Goal: Task Accomplishment & Management: Use online tool/utility

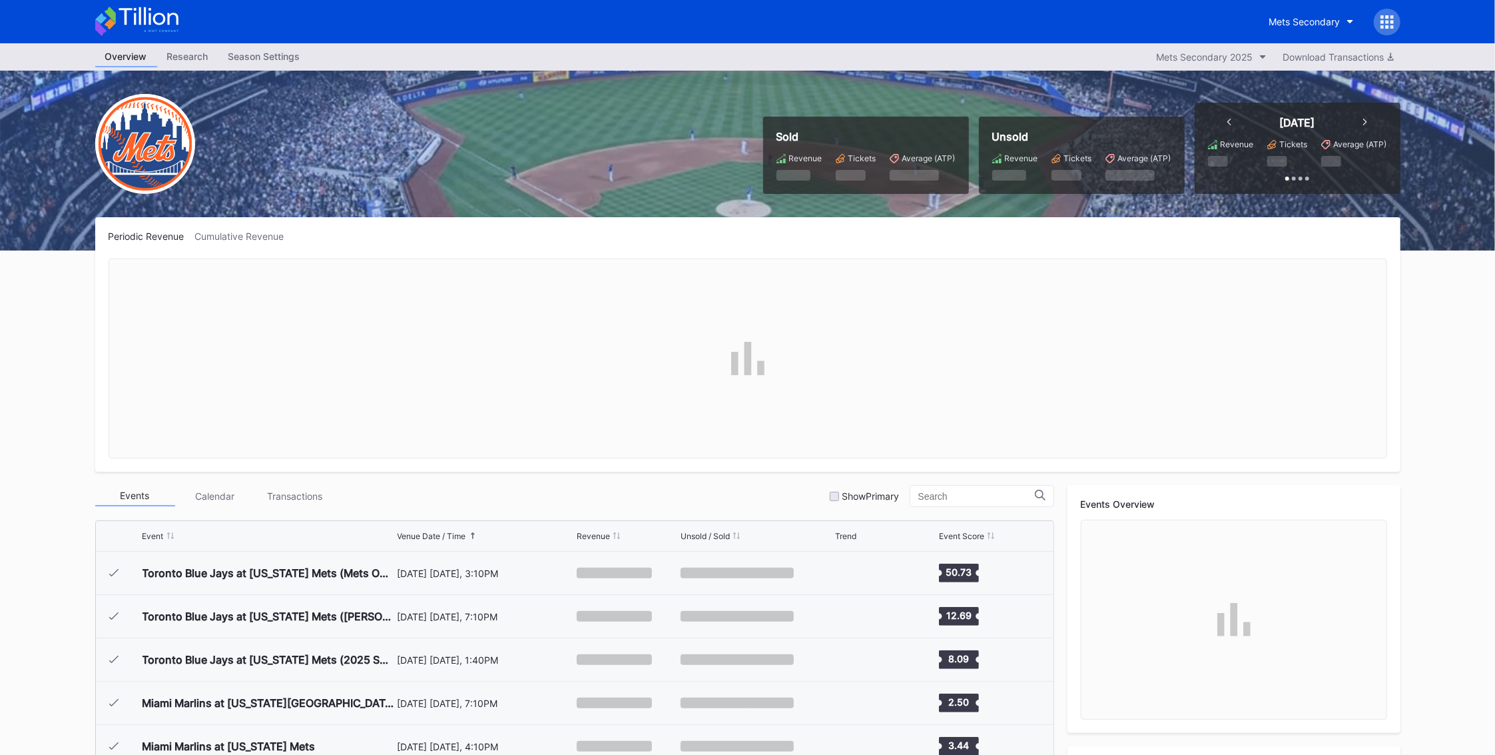
scroll to position [2986, 0]
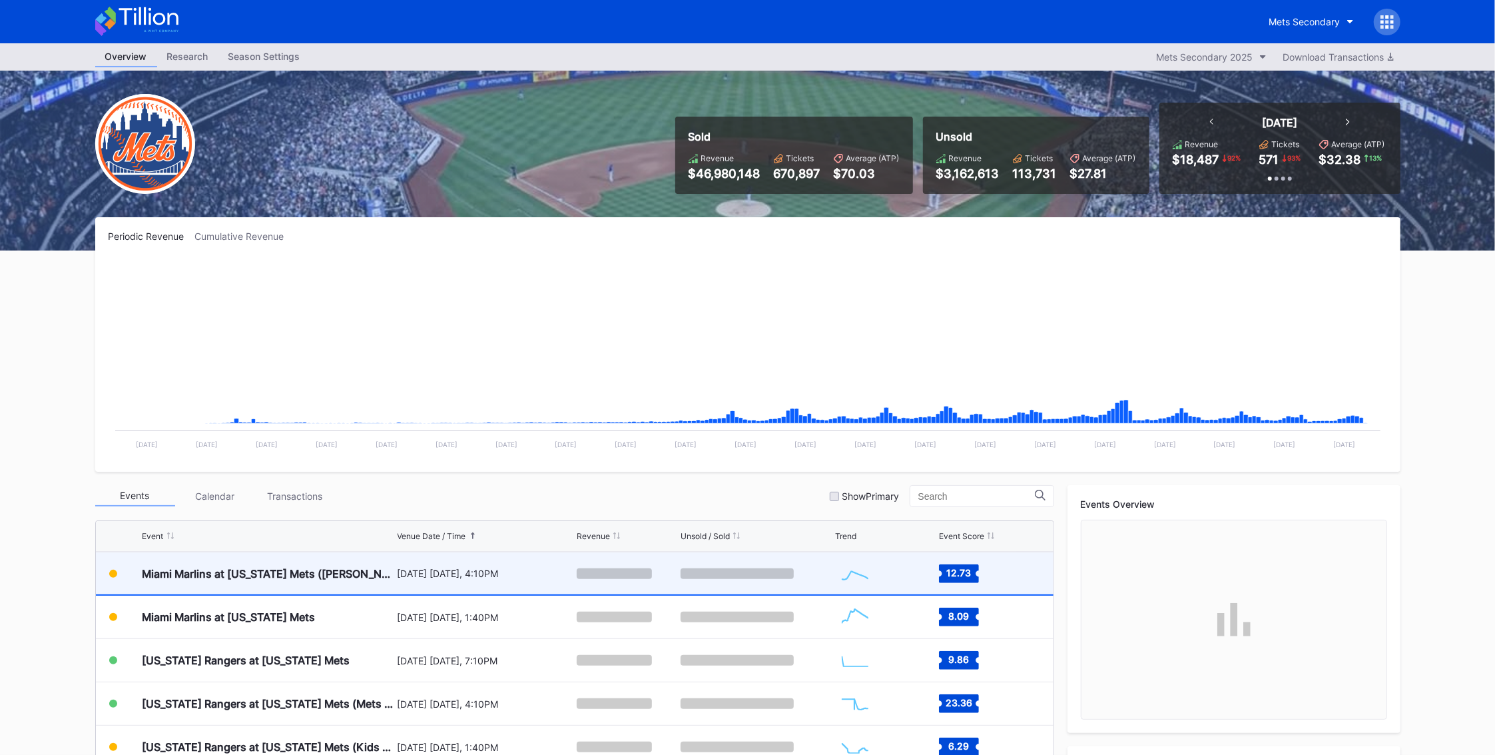
click at [316, 567] on div "Miami Marlins at [US_STATE] Mets ([PERSON_NAME] Giveaway)" at bounding box center [269, 573] width 252 height 13
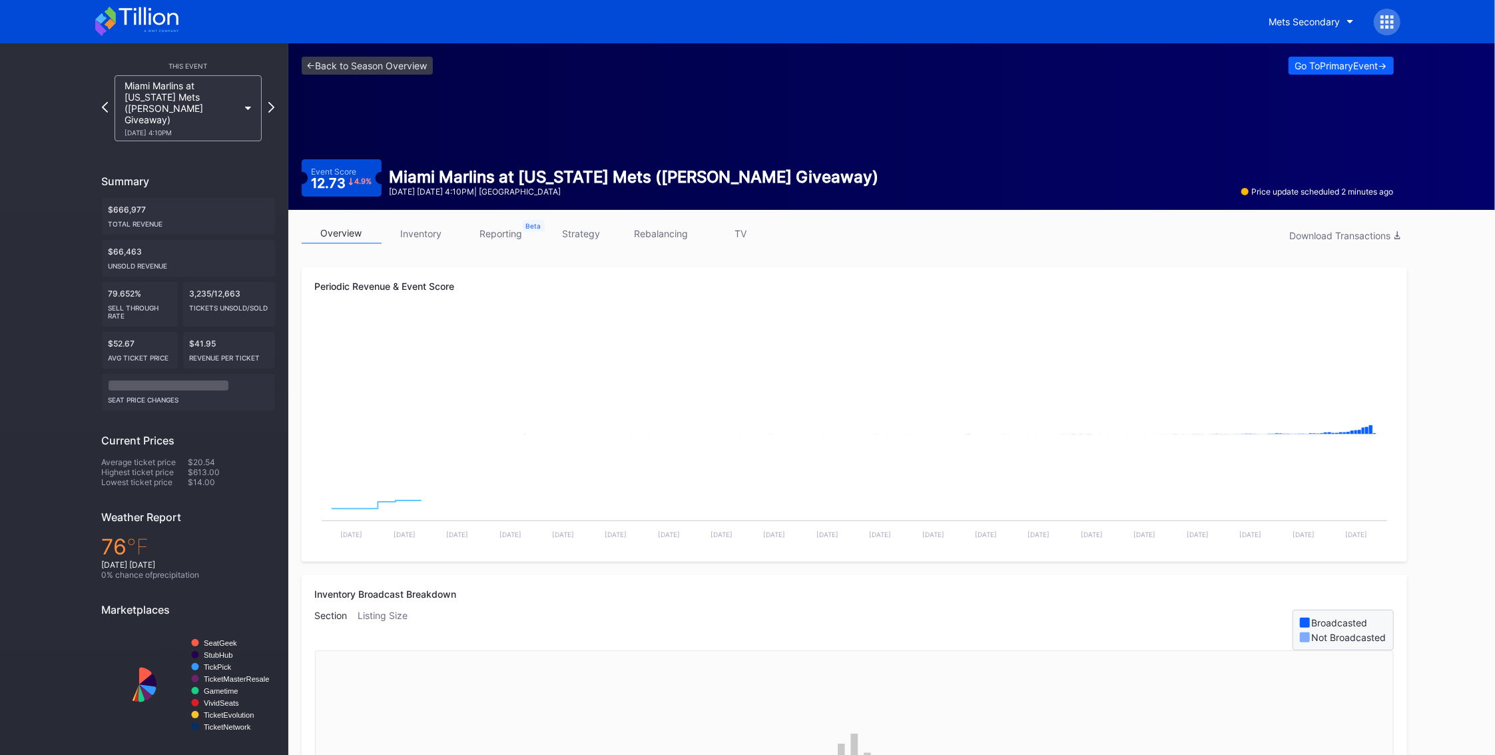
click at [422, 241] on link "inventory" at bounding box center [422, 233] width 80 height 21
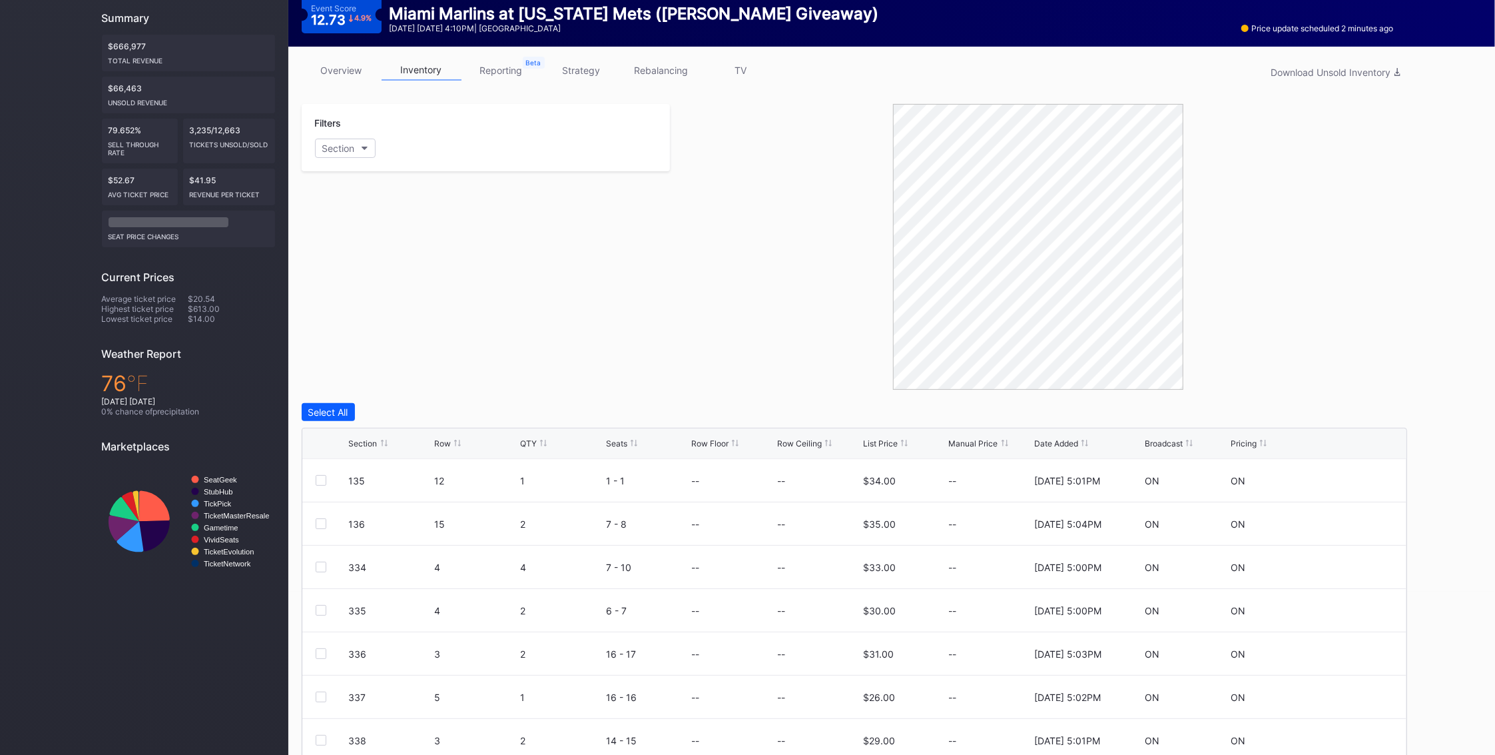
scroll to position [177, 0]
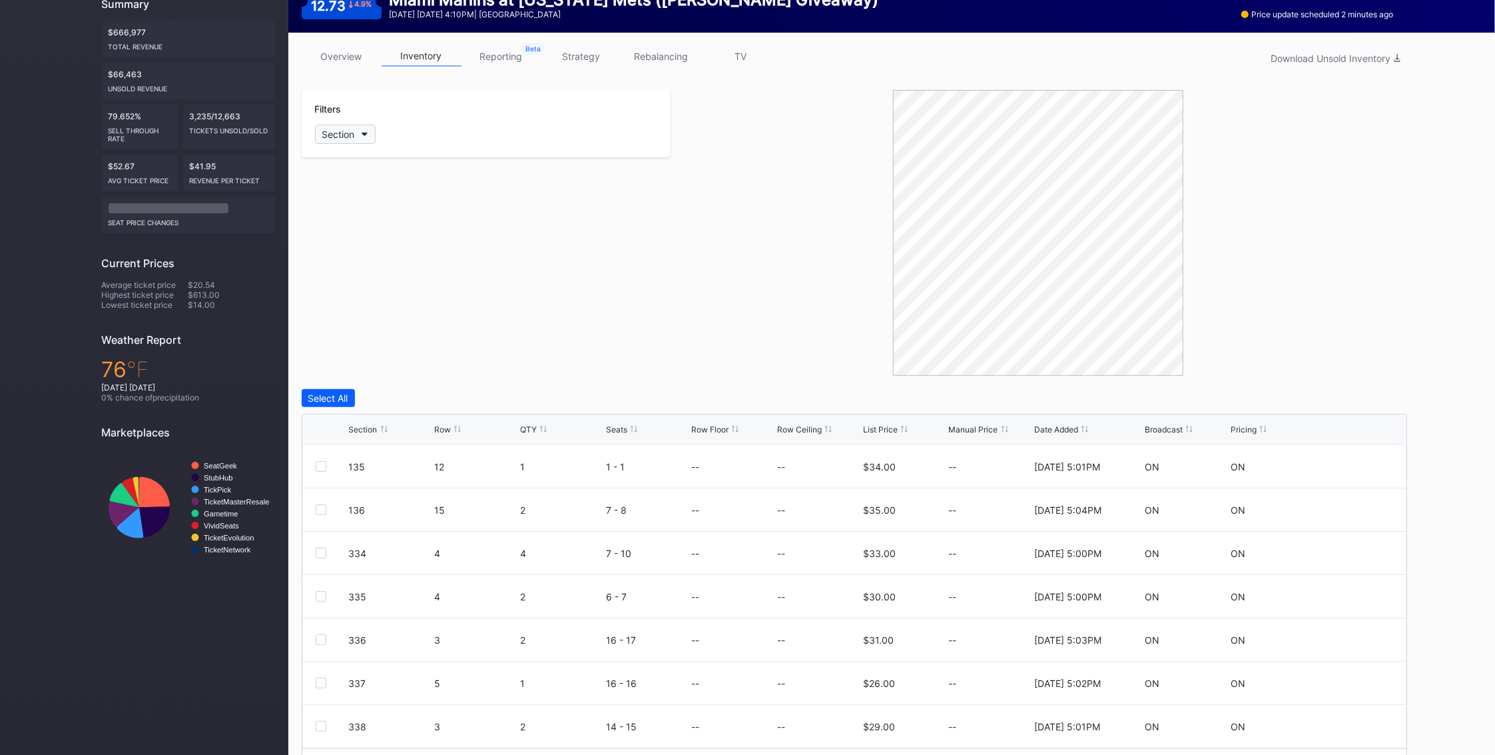
click at [368, 126] on button "Section" at bounding box center [345, 134] width 61 height 19
click at [346, 356] on div "A" at bounding box center [349, 361] width 6 height 11
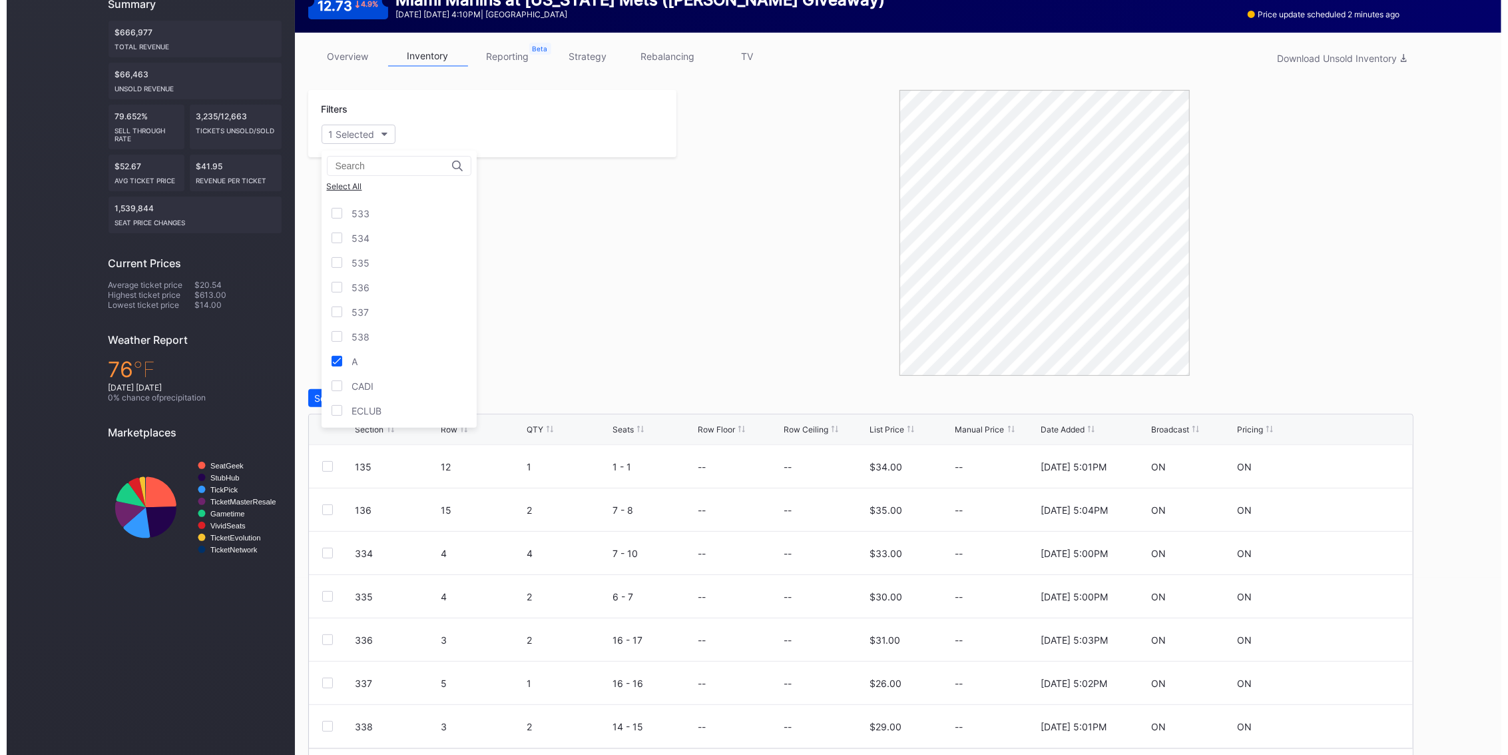
scroll to position [0, 0]
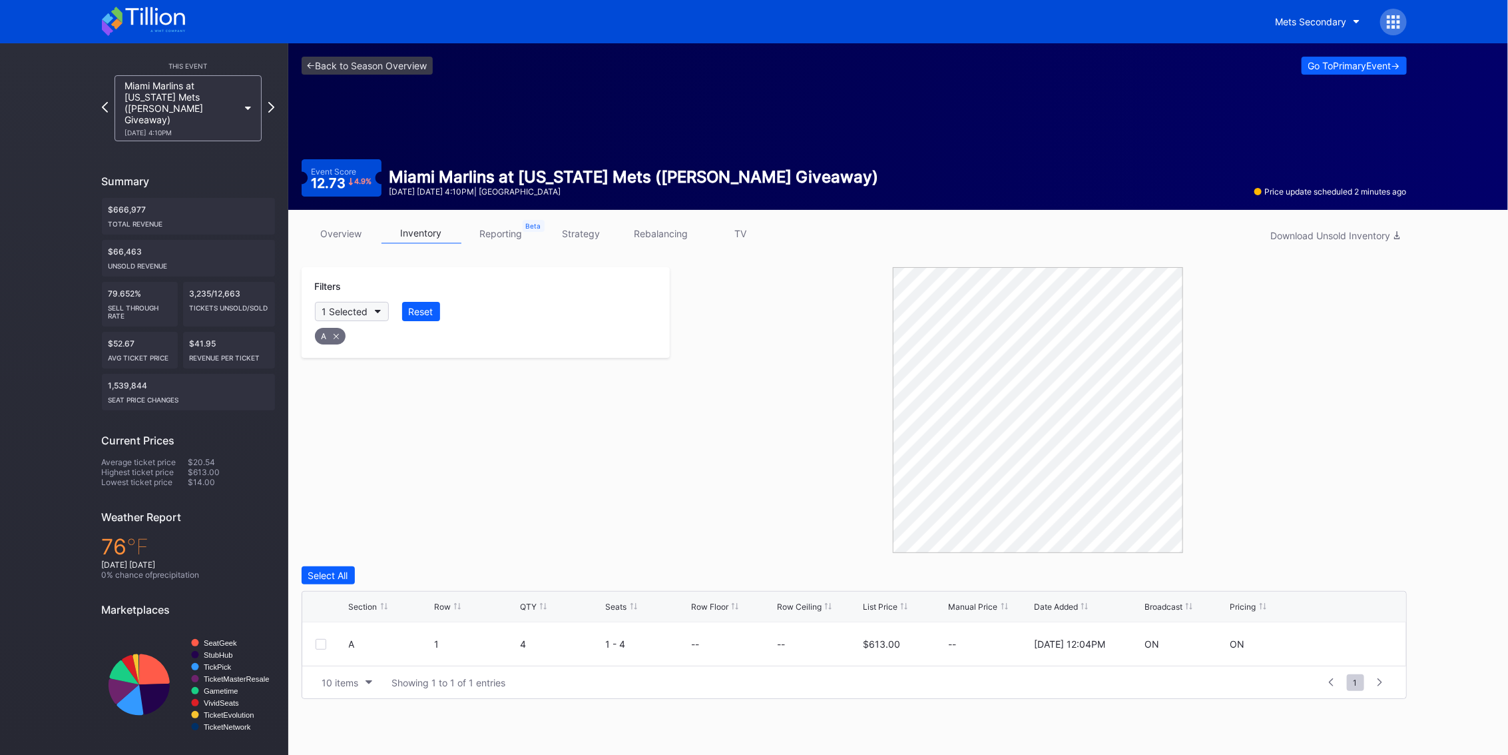
click at [373, 308] on button "1 Selected" at bounding box center [352, 311] width 74 height 19
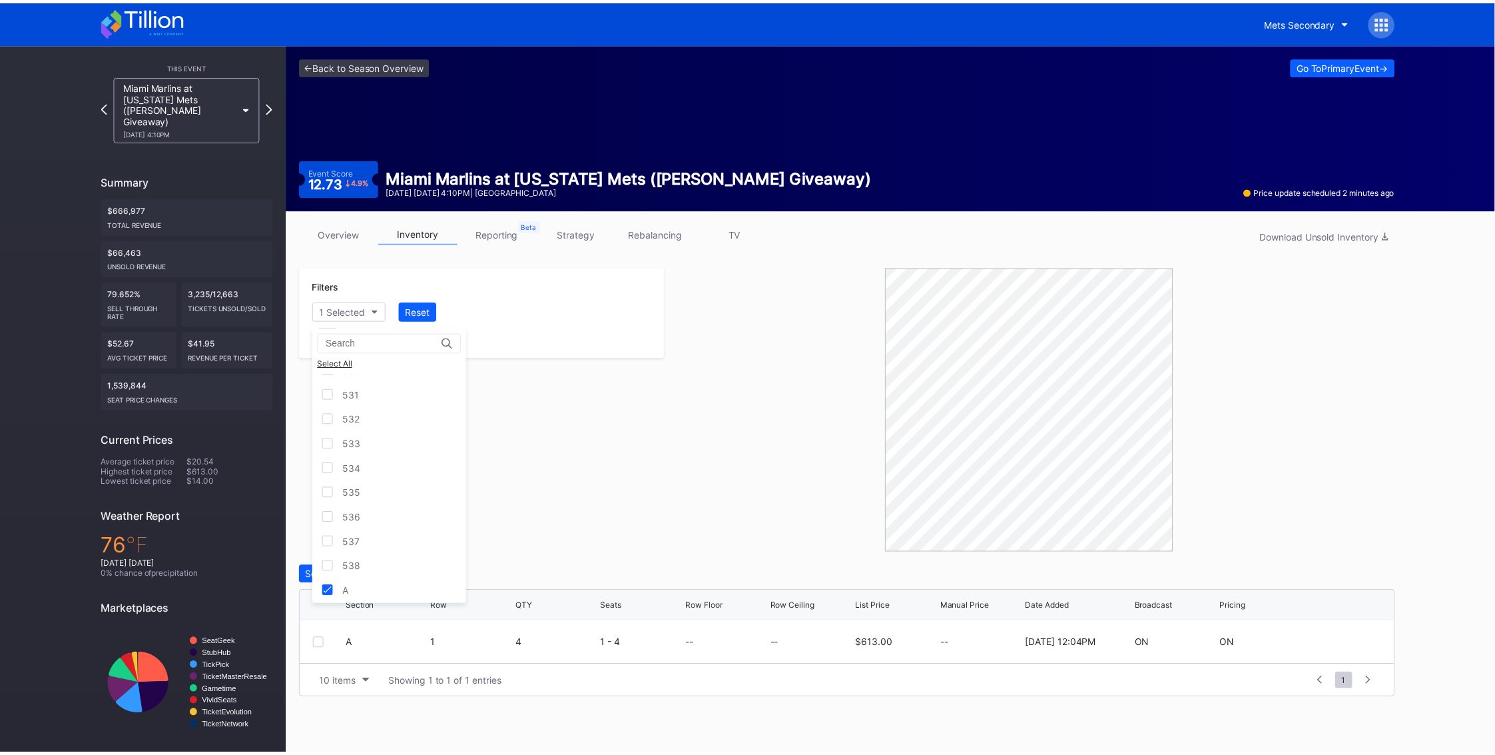
scroll to position [1333, 0]
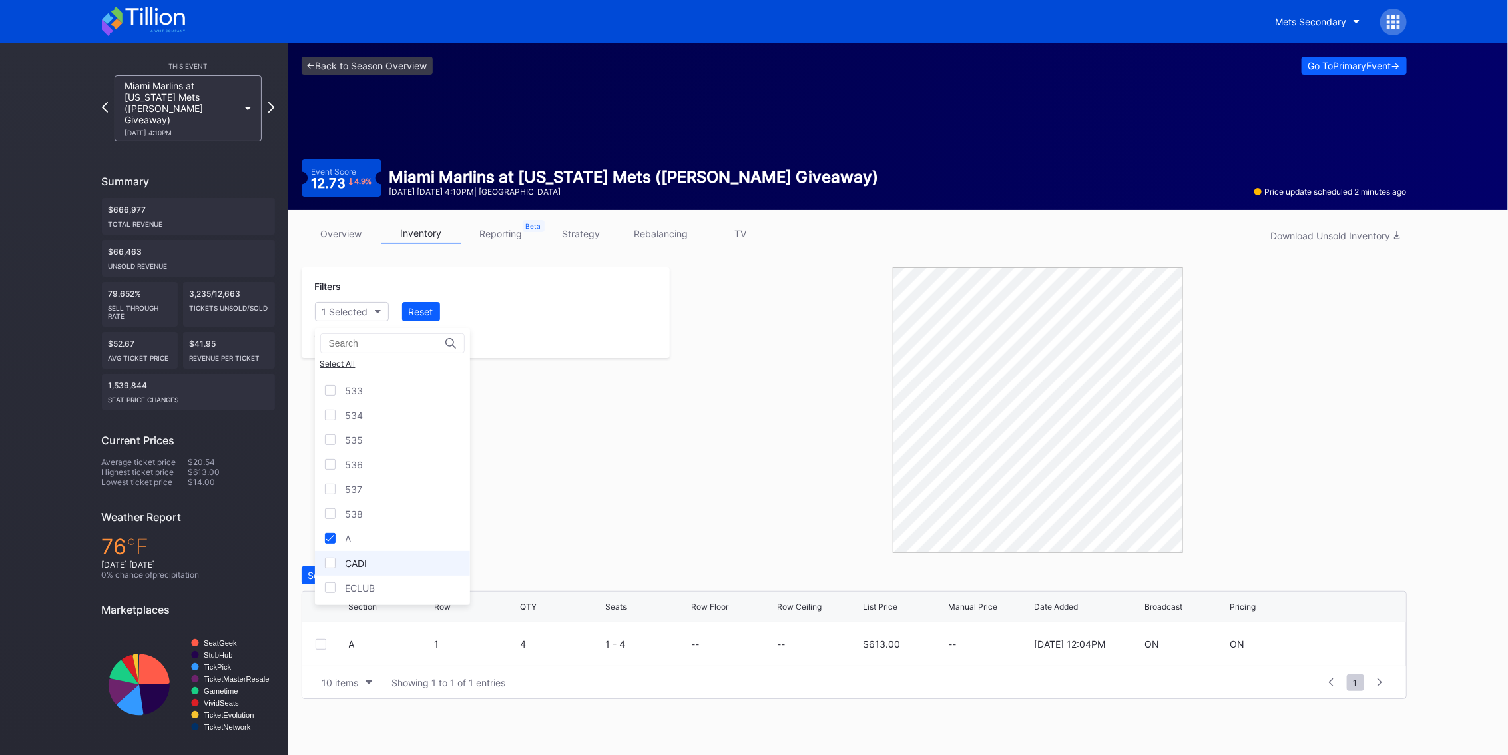
click at [357, 557] on div "CADI" at bounding box center [357, 562] width 22 height 11
click at [338, 581] on div "ECLUB" at bounding box center [392, 587] width 155 height 25
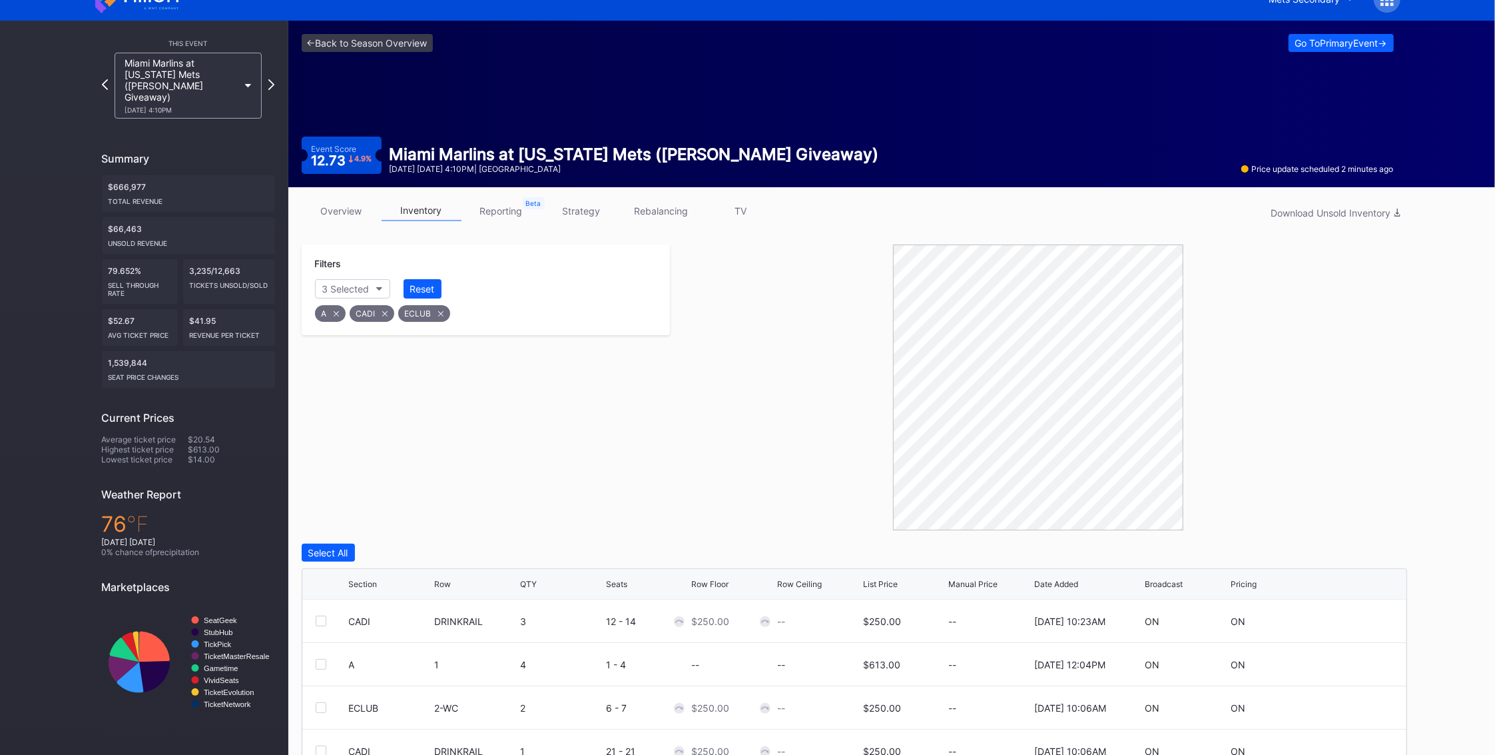
scroll to position [0, 0]
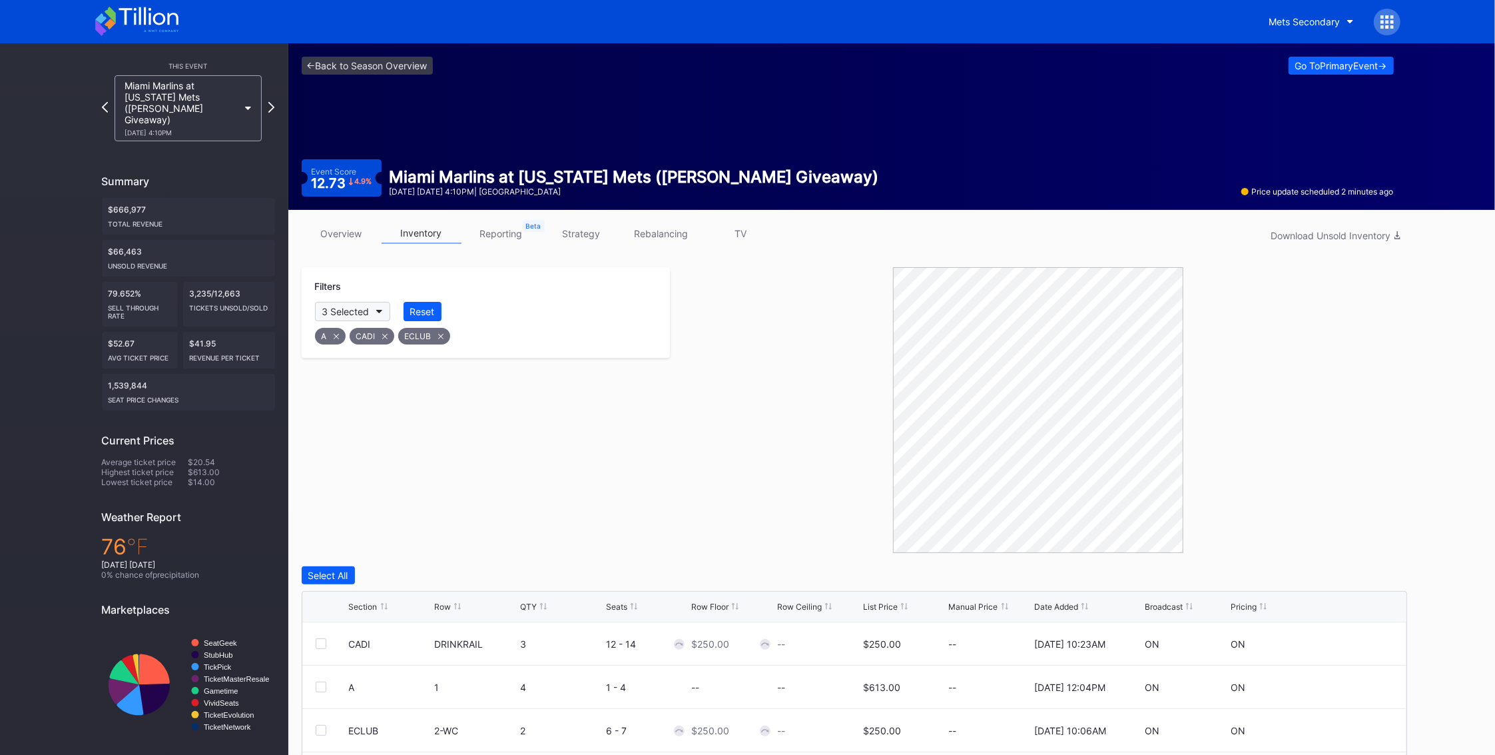
click at [378, 308] on button "3 Selected" at bounding box center [352, 311] width 75 height 19
click at [370, 386] on div "114" at bounding box center [392, 386] width 155 height 25
